Goal: Task Accomplishment & Management: Manage account settings

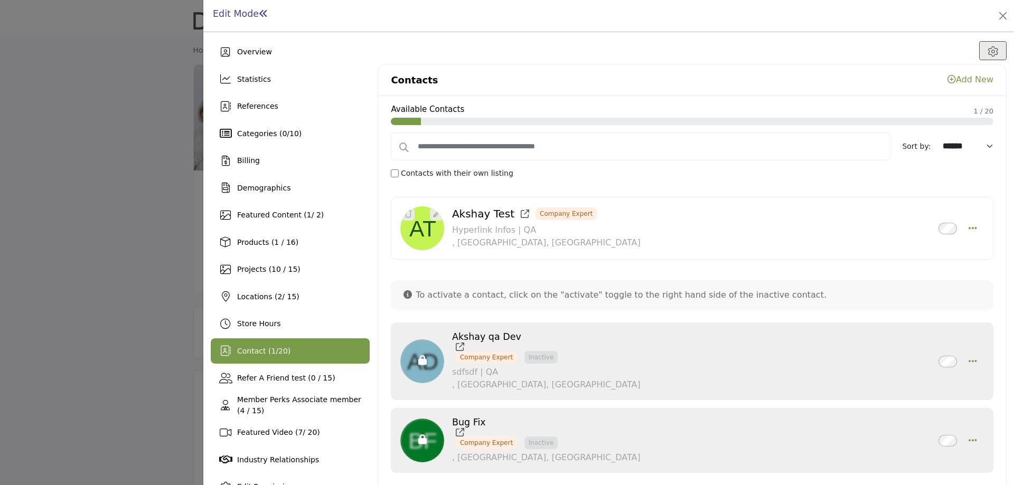
scroll to position [49, 0]
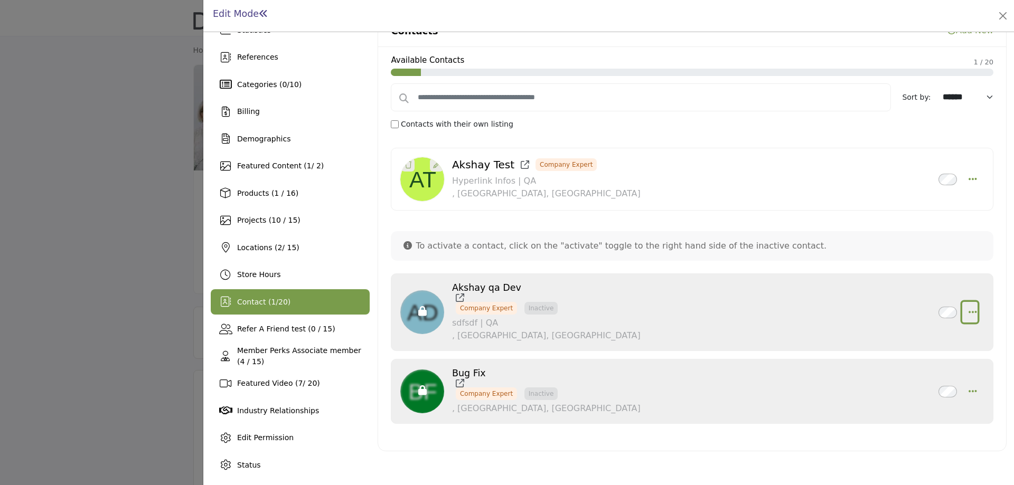
click at [969, 309] on icon "button" at bounding box center [973, 312] width 8 height 10
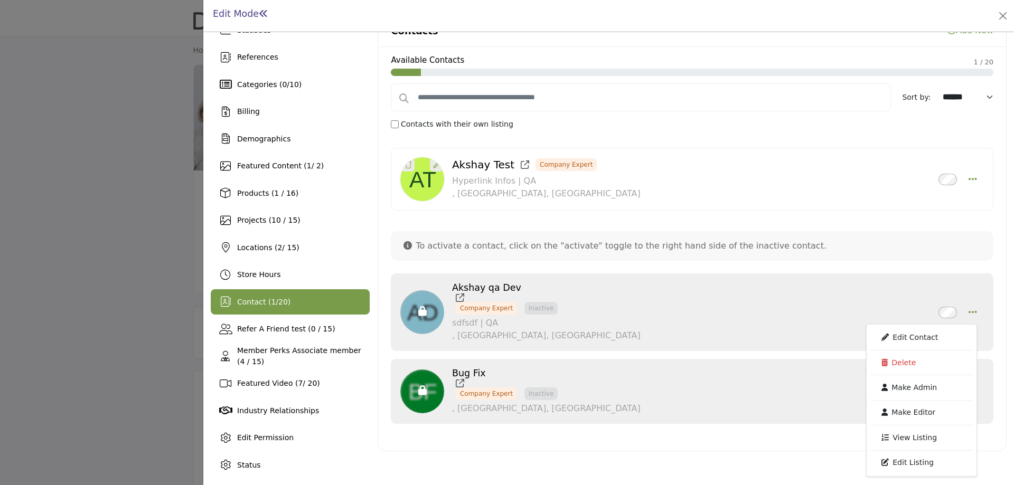
click at [280, 298] on span "20" at bounding box center [283, 302] width 10 height 8
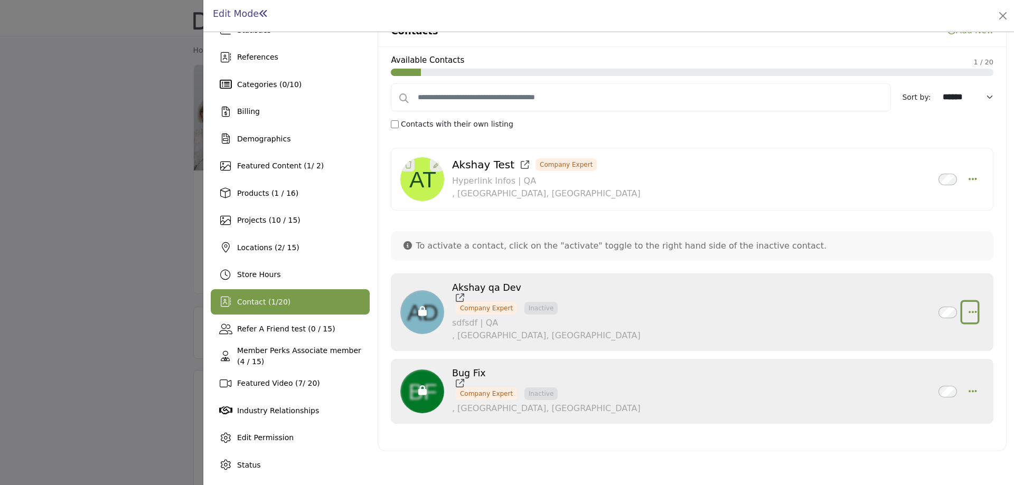
click at [969, 312] on icon "button" at bounding box center [973, 312] width 8 height 10
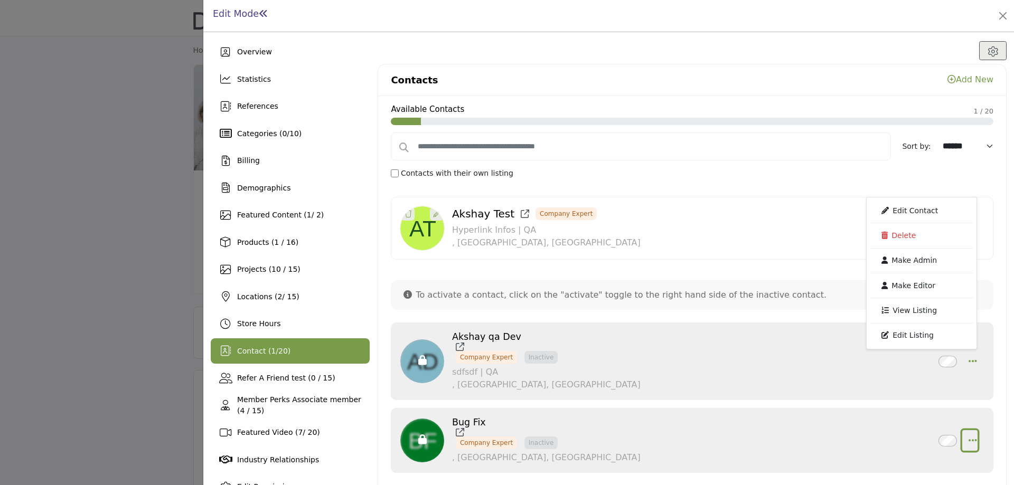
click at [969, 440] on icon "button" at bounding box center [973, 441] width 8 height 10
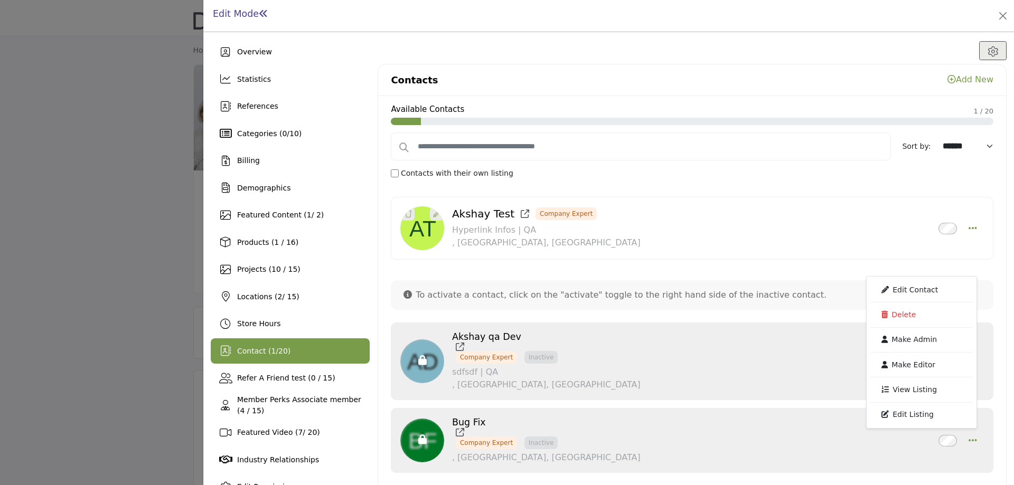
click at [690, 368] on div "Akshay qa Dev Company Expert Inactive sdfsdf | QA , [GEOGRAPHIC_DATA], IND 0 km…" at bounding box center [653, 362] width 403 height 60
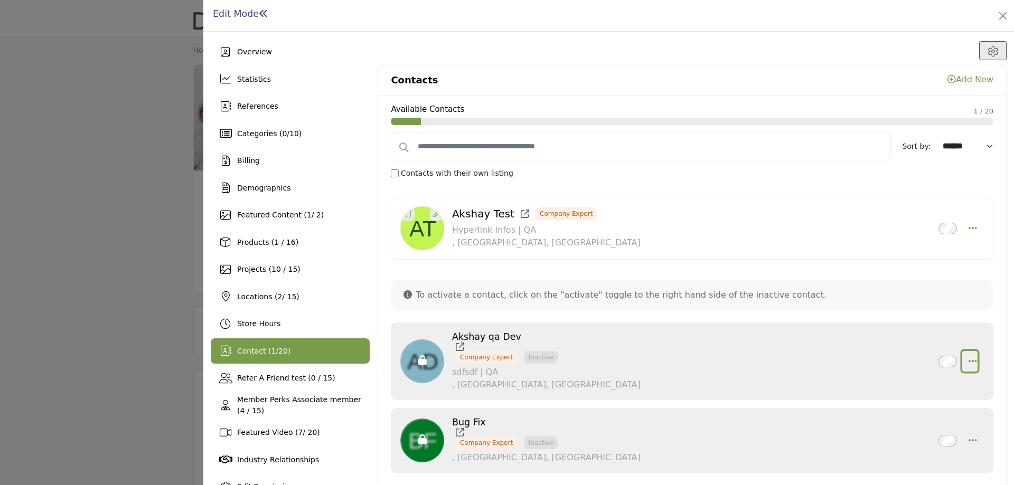
click at [969, 363] on icon "button" at bounding box center [973, 361] width 8 height 10
click at [819, 83] on div "Contacts Add New" at bounding box center [692, 80] width 628 height 32
click at [969, 358] on icon "button" at bounding box center [973, 361] width 8 height 10
click at [970, 388] on div "Akshay qa Dev Company Expert Inactive" at bounding box center [692, 362] width 585 height 60
click at [969, 362] on icon "button" at bounding box center [973, 361] width 8 height 10
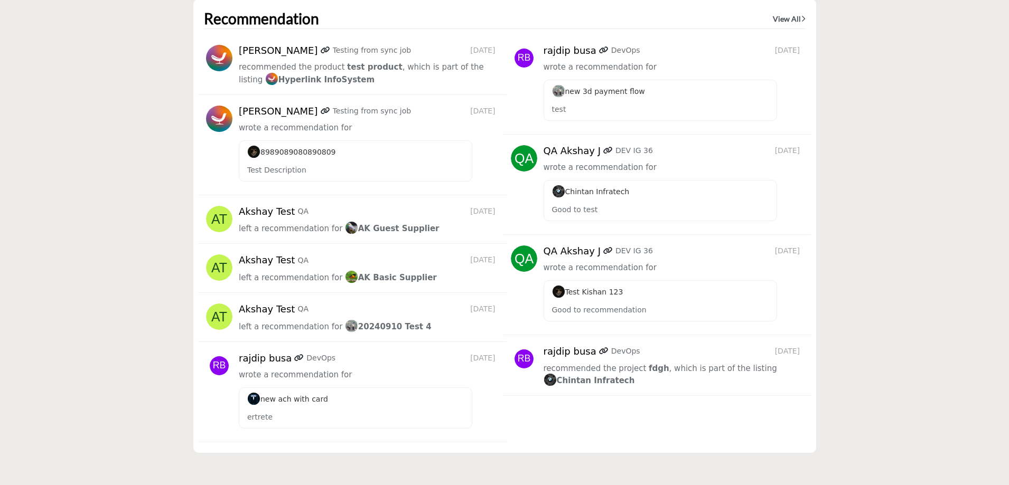
scroll to position [2904, 0]
